Goal: Navigation & Orientation: Find specific page/section

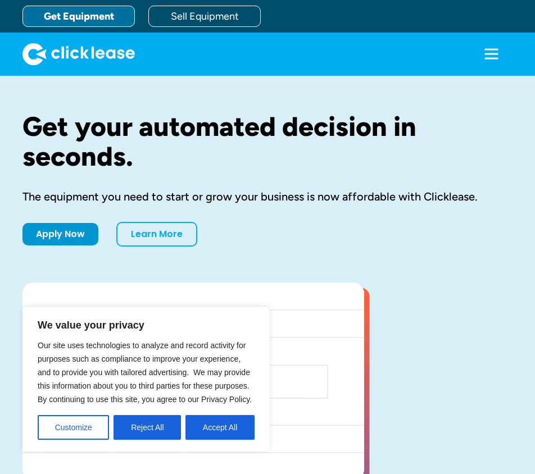
click at [484, 58] on icon "menu" at bounding box center [491, 58] width 14 height 2
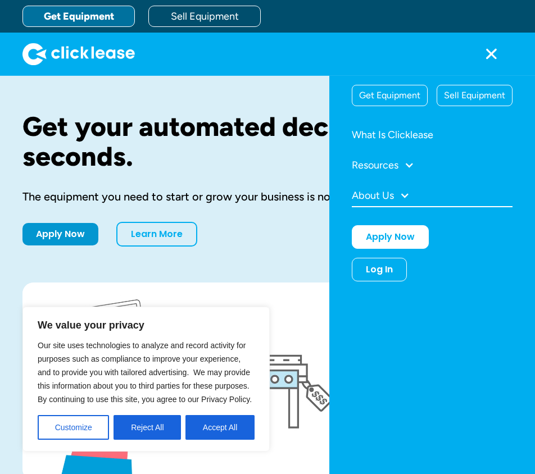
click at [405, 190] on div at bounding box center [404, 195] width 10 height 10
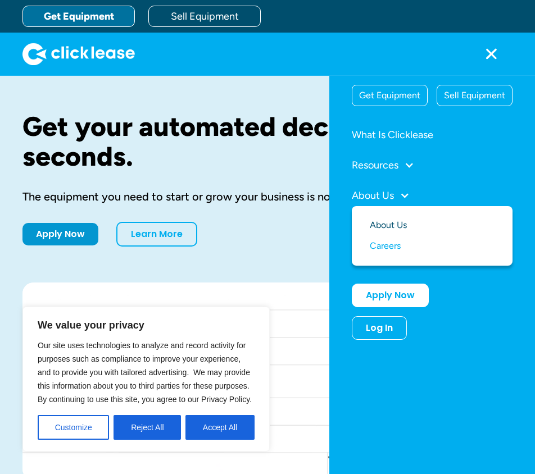
click at [396, 228] on link "About Us" at bounding box center [432, 225] width 125 height 21
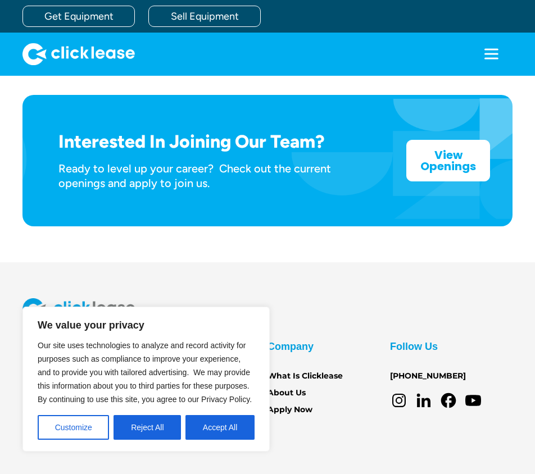
scroll to position [1755, 0]
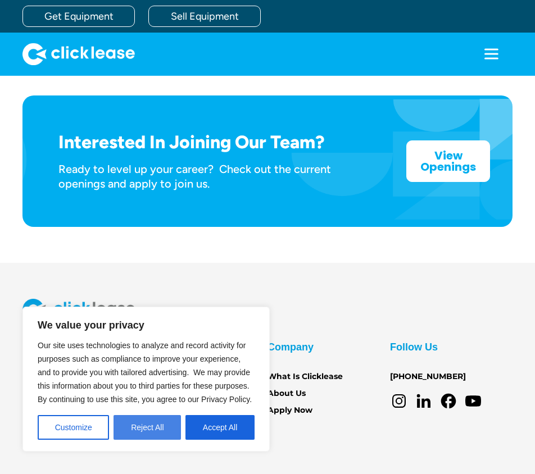
click at [167, 434] on button "Reject All" at bounding box center [146, 427] width 67 height 25
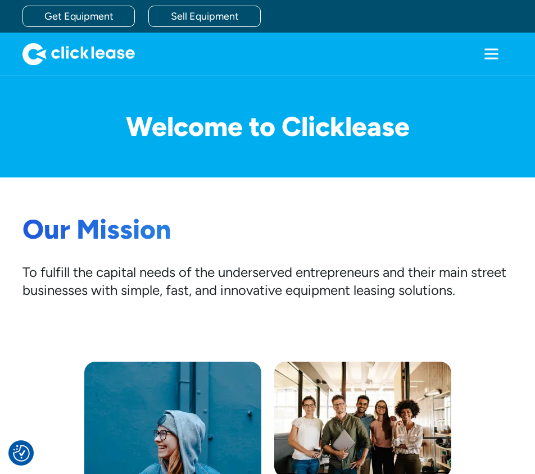
scroll to position [0, 0]
click at [480, 53] on icon "menu" at bounding box center [491, 54] width 22 height 22
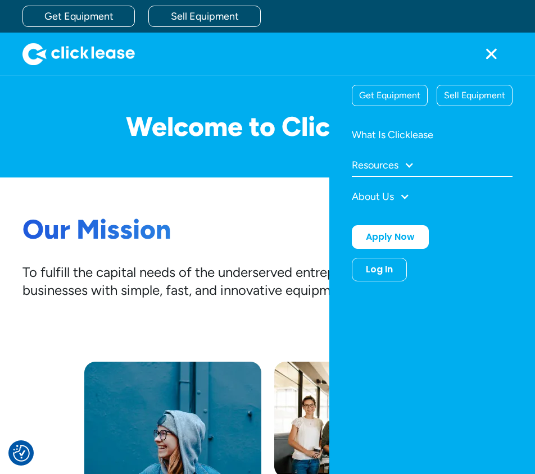
click at [408, 164] on div at bounding box center [409, 165] width 10 height 10
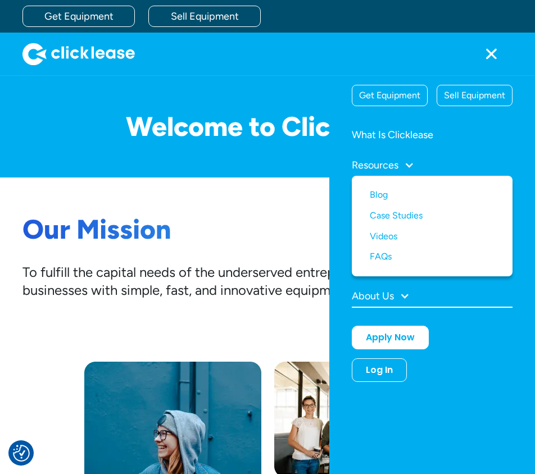
click at [390, 298] on div "About Us" at bounding box center [373, 296] width 42 height 10
